Goal: Transaction & Acquisition: Purchase product/service

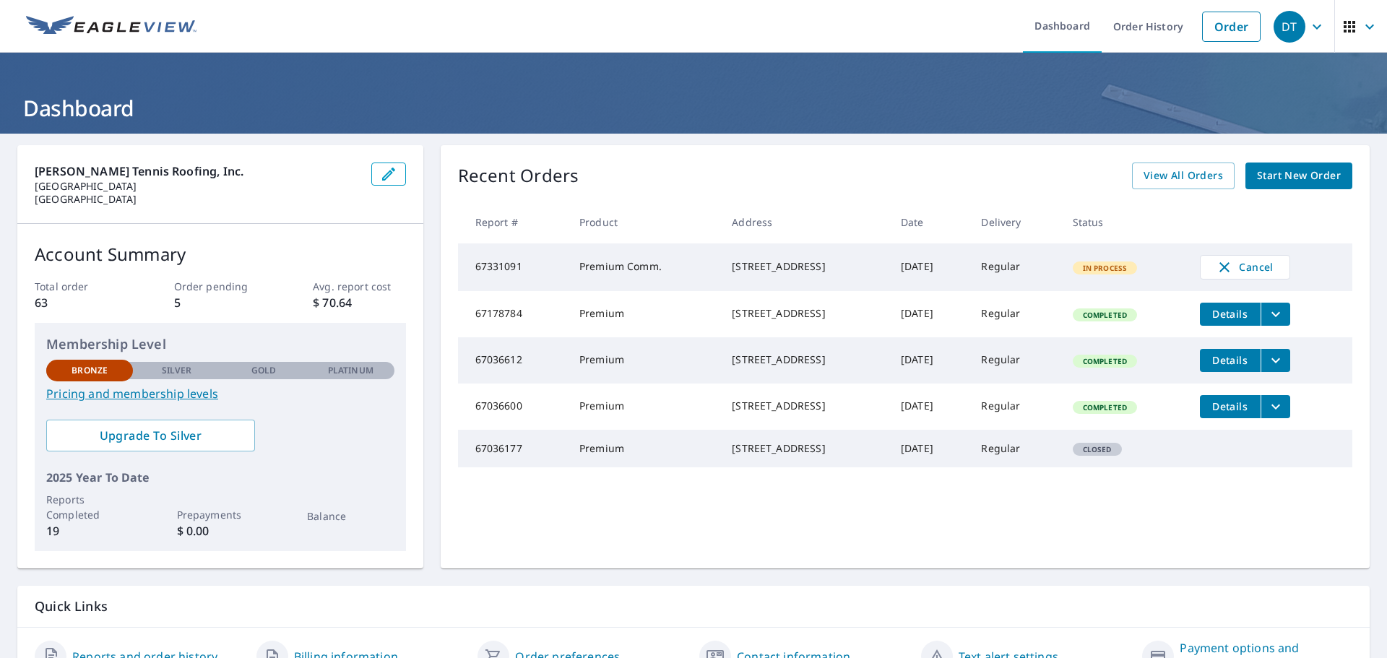
click at [1301, 171] on span "Start New Order" at bounding box center [1299, 176] width 84 height 18
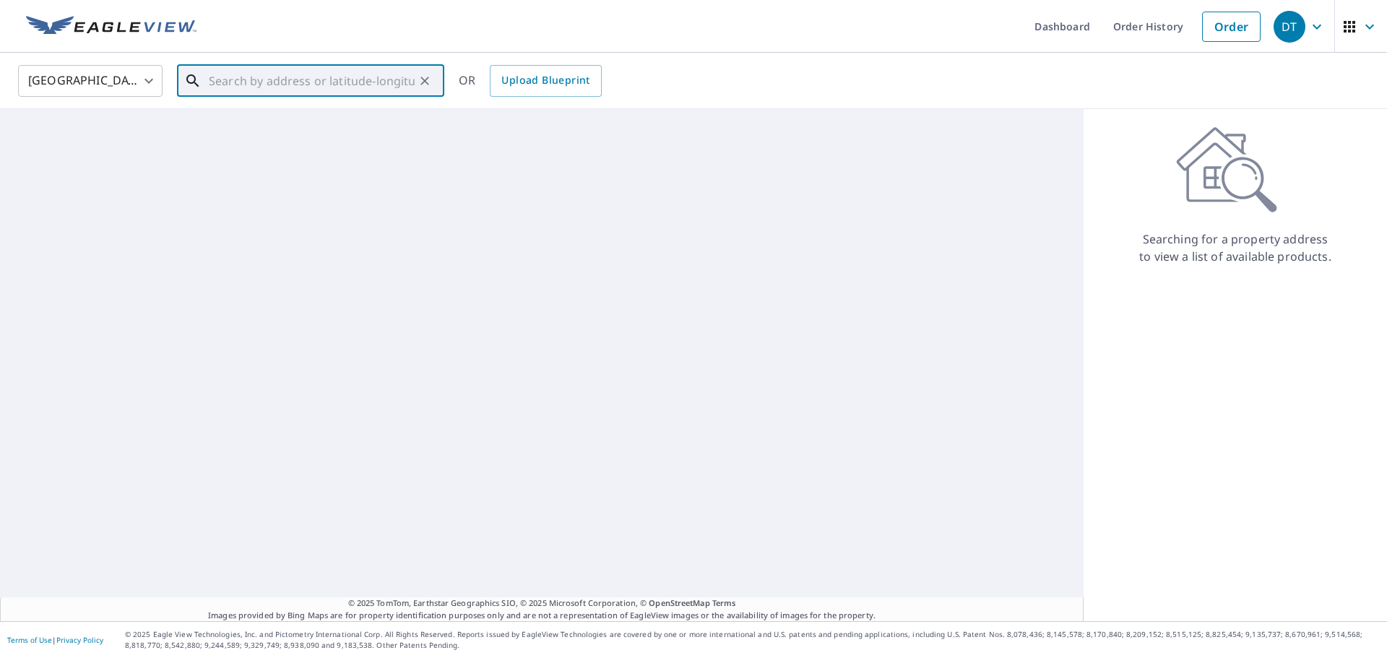
click at [309, 84] on input "text" at bounding box center [312, 81] width 206 height 40
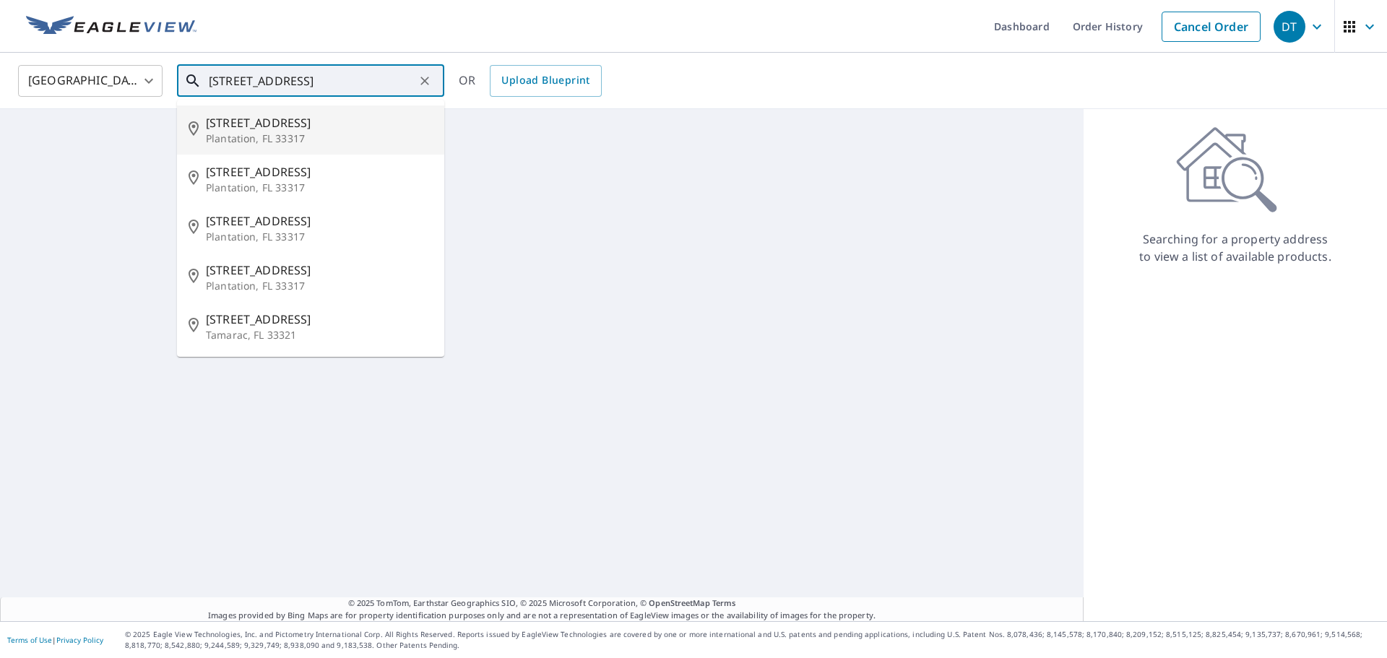
click at [291, 134] on p "Plantation, FL 33317" at bounding box center [319, 139] width 227 height 14
type input "[STREET_ADDRESS]"
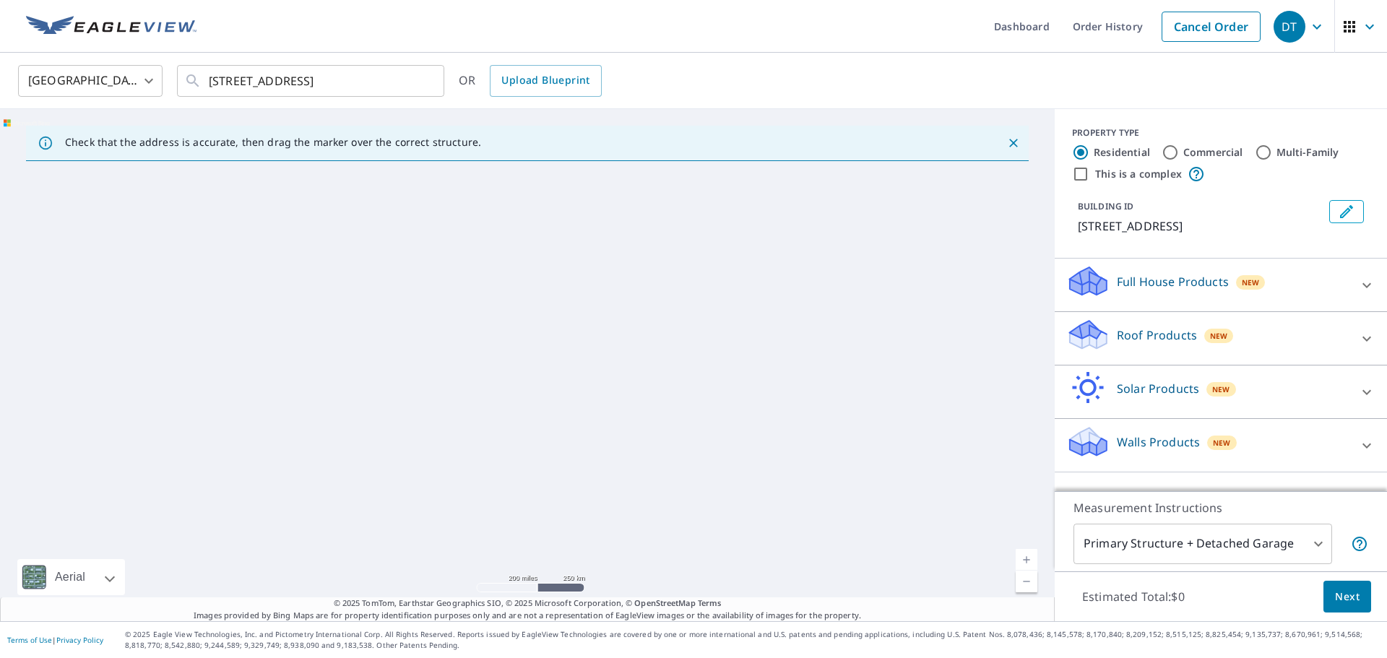
click at [663, 388] on div at bounding box center [527, 365] width 1055 height 512
click at [313, 145] on p "Check that the address is accurate, then drag the marker over the correct struc…" at bounding box center [273, 142] width 416 height 13
click at [1009, 141] on icon "Close" at bounding box center [1013, 143] width 9 height 9
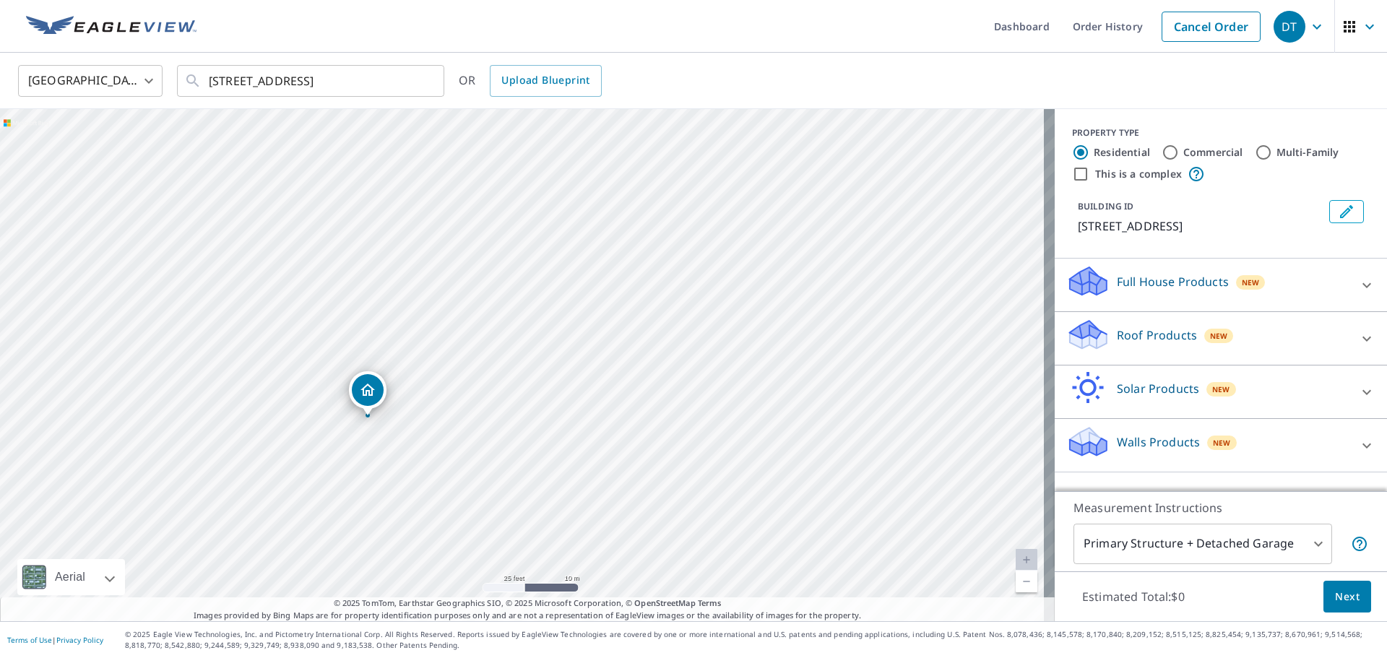
click at [367, 410] on div "Dropped pin, building 1, Residential property, 220 NW 75th Way Plantation, FL 3…" at bounding box center [367, 408] width 19 height 14
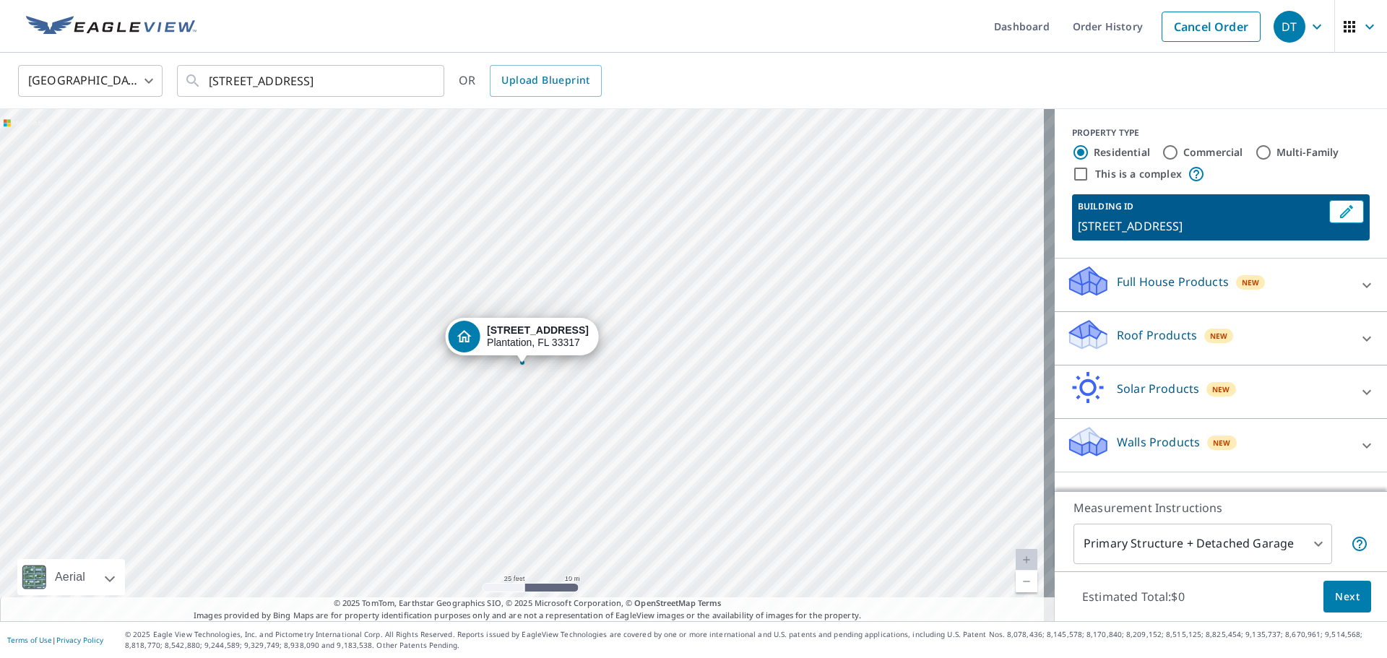
click at [524, 355] on div "[STREET_ADDRESS]" at bounding box center [522, 337] width 154 height 38
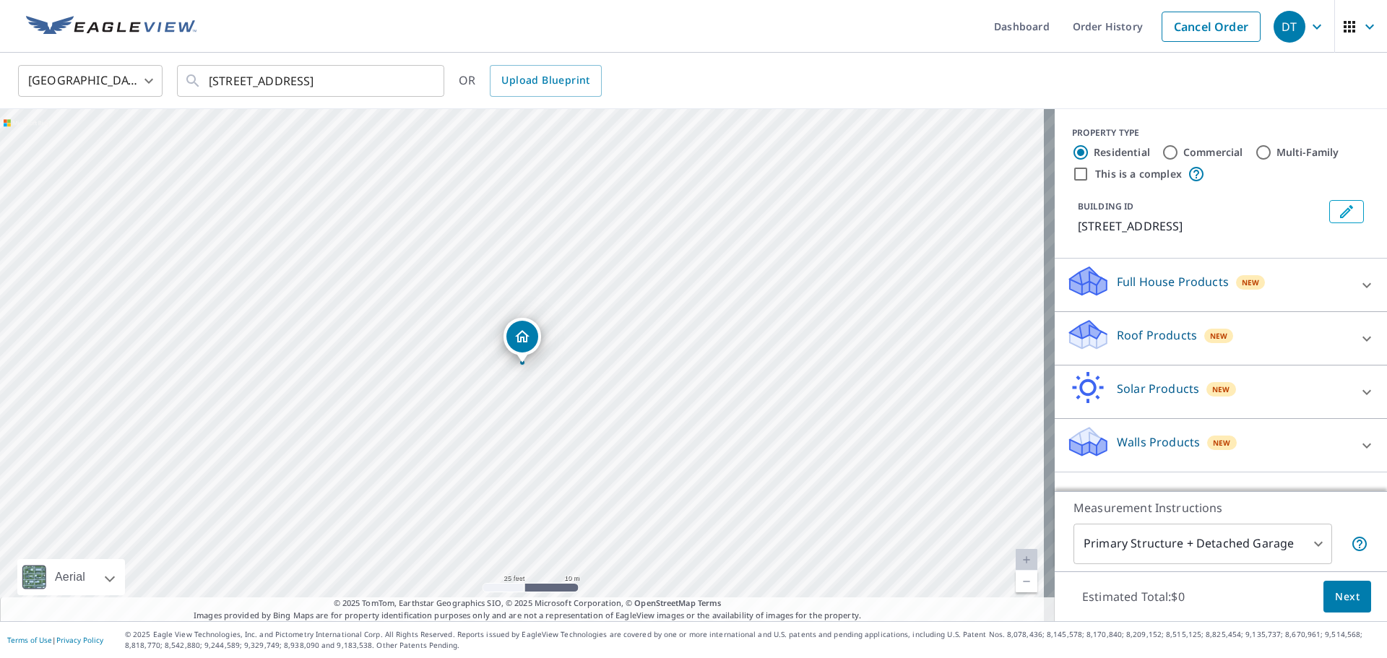
click at [1358, 335] on icon at bounding box center [1366, 338] width 17 height 17
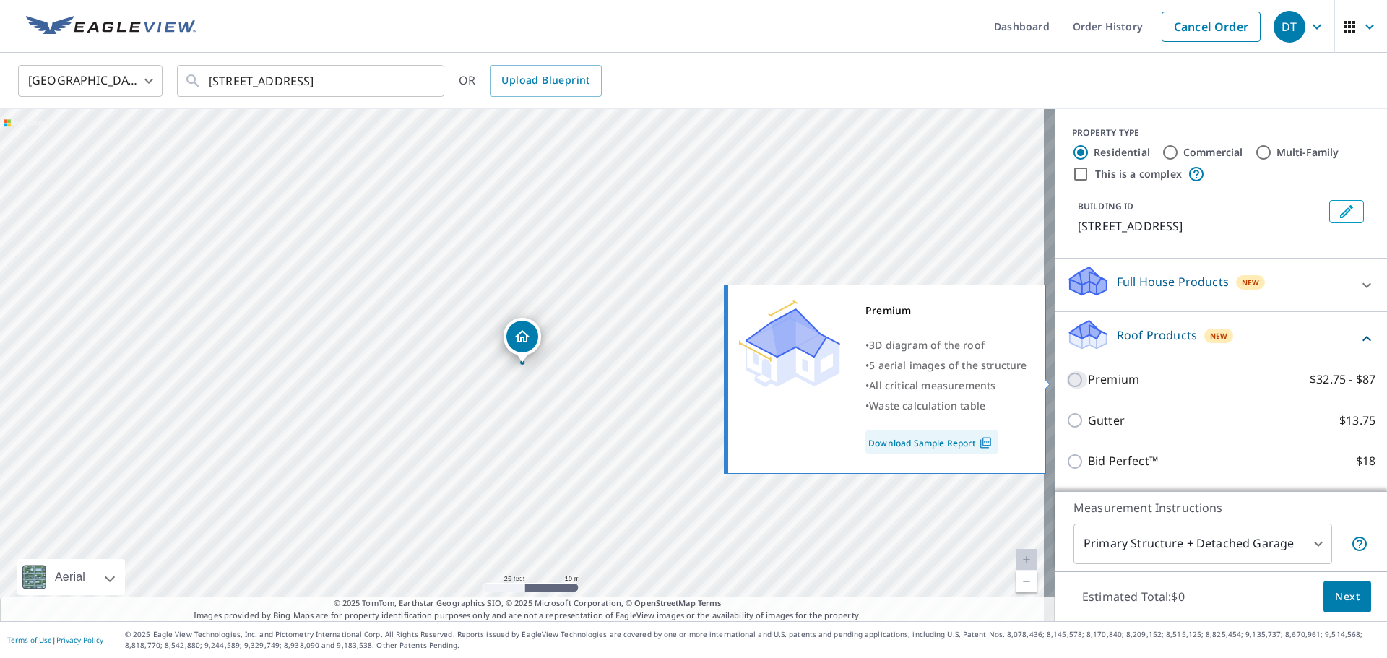
click at [1067, 376] on input "Premium $32.75 - $87" at bounding box center [1078, 379] width 22 height 17
checkbox input "true"
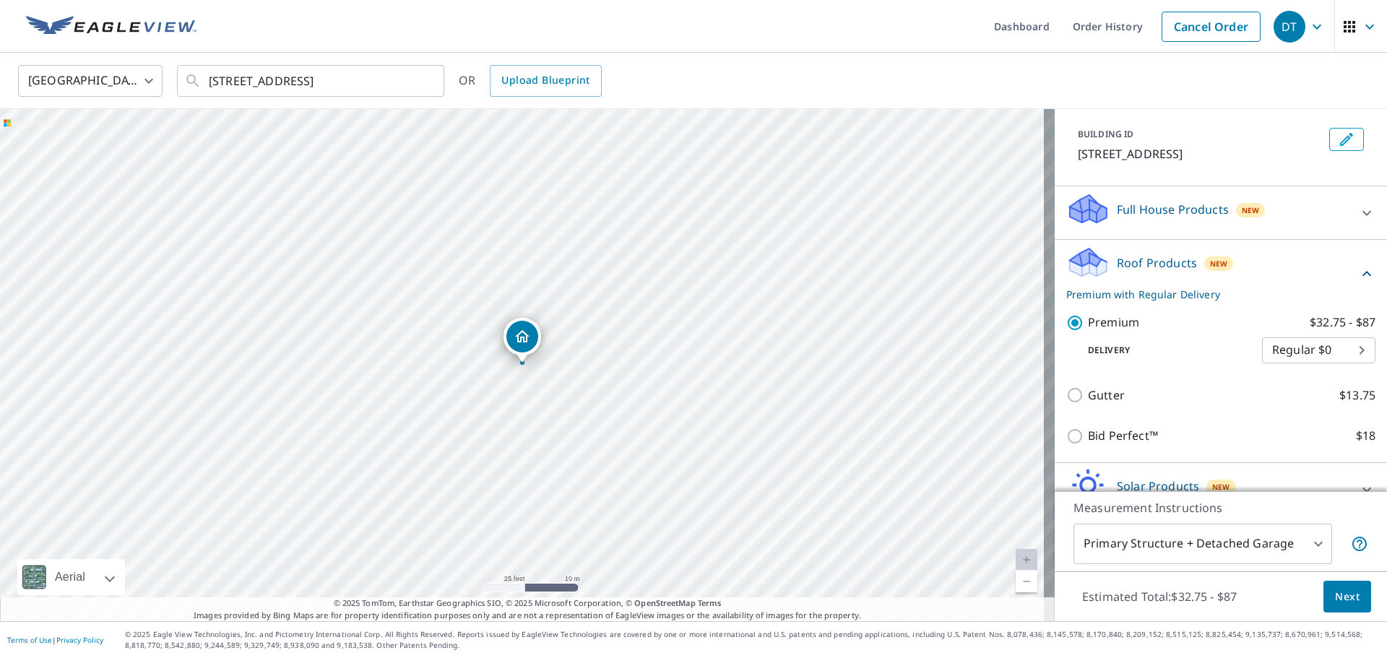
scroll to position [145, 0]
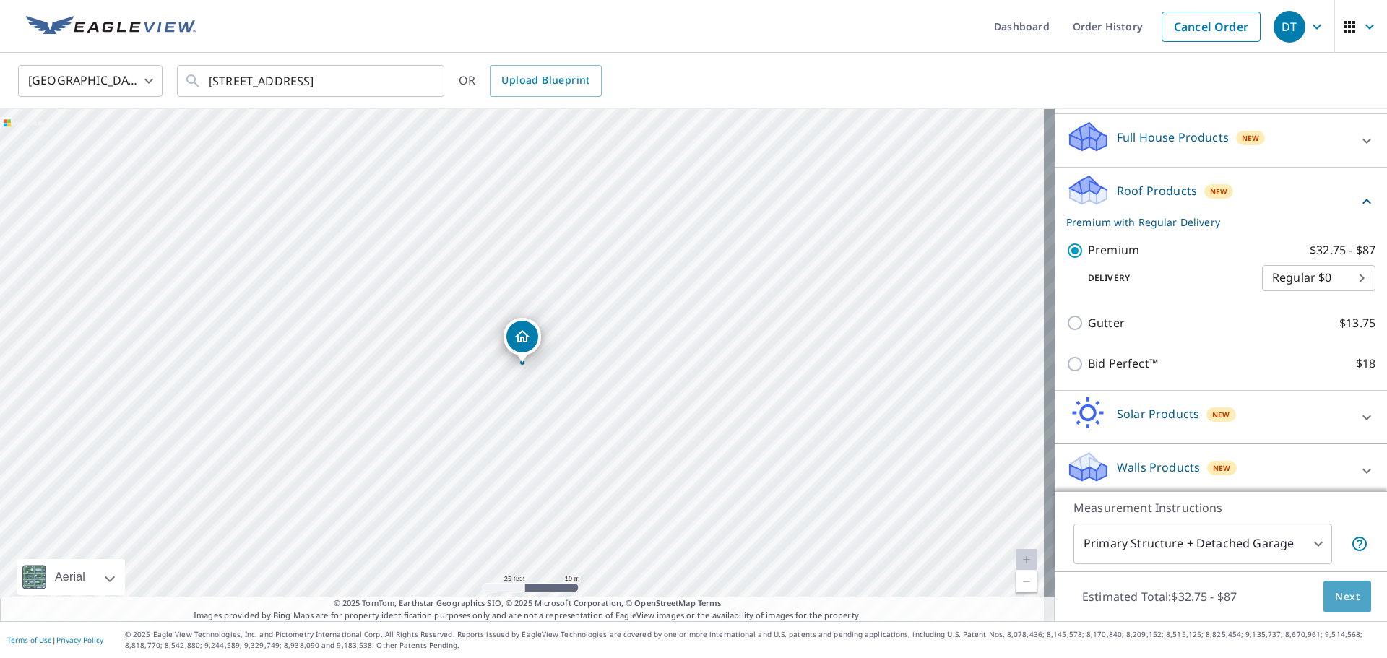
click at [1335, 590] on span "Next" at bounding box center [1347, 597] width 25 height 18
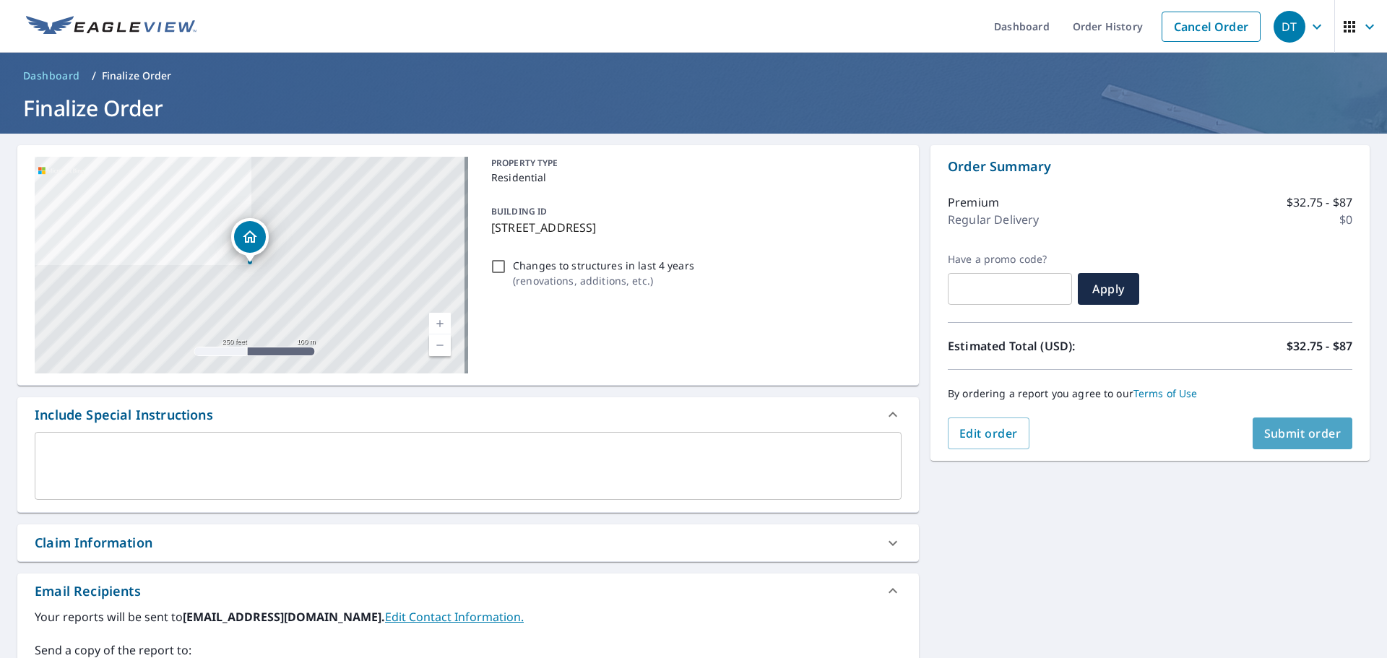
click at [1295, 439] on span "Submit order" at bounding box center [1302, 434] width 77 height 16
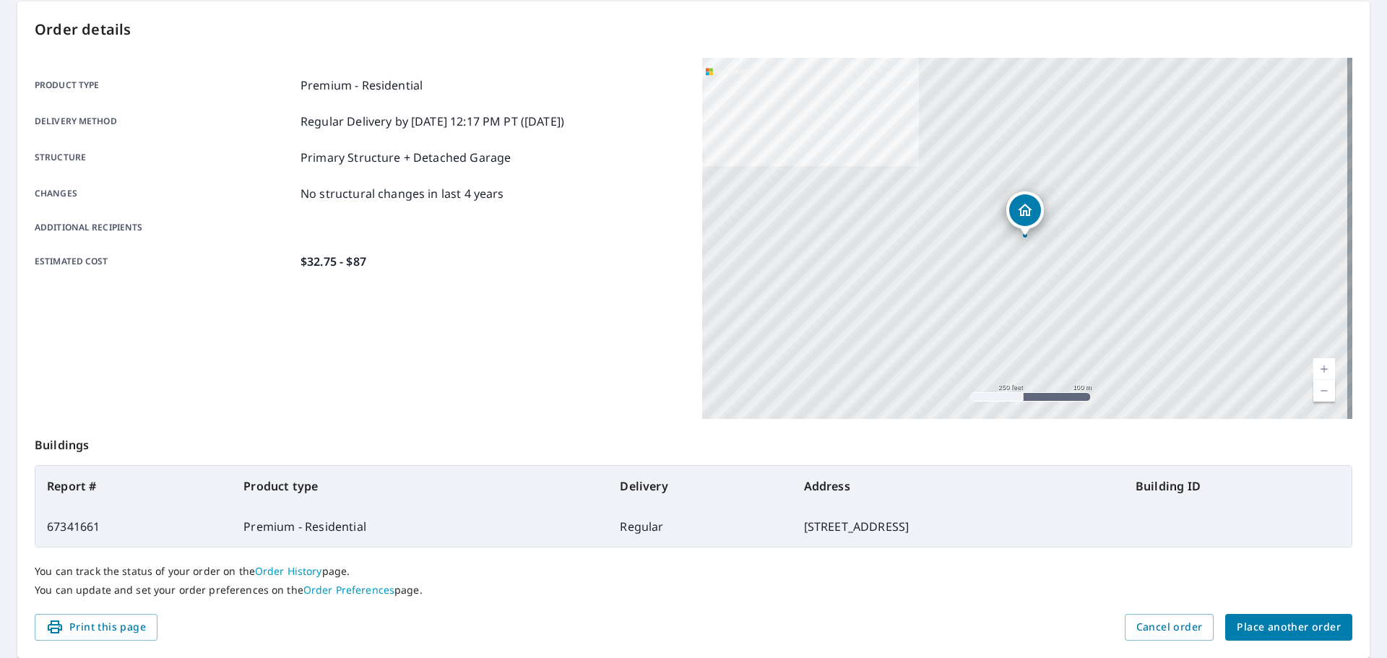
scroll to position [145, 0]
click at [114, 626] on span "Print this page" at bounding box center [96, 627] width 100 height 18
